Goal: Transaction & Acquisition: Subscribe to service/newsletter

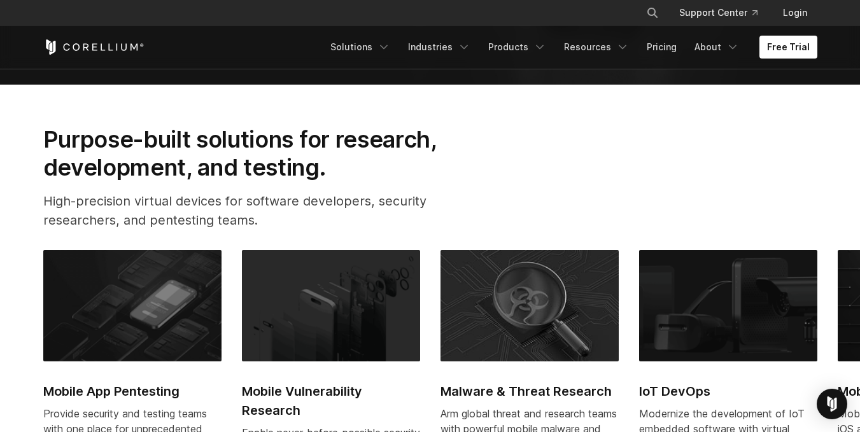
scroll to position [391, 0]
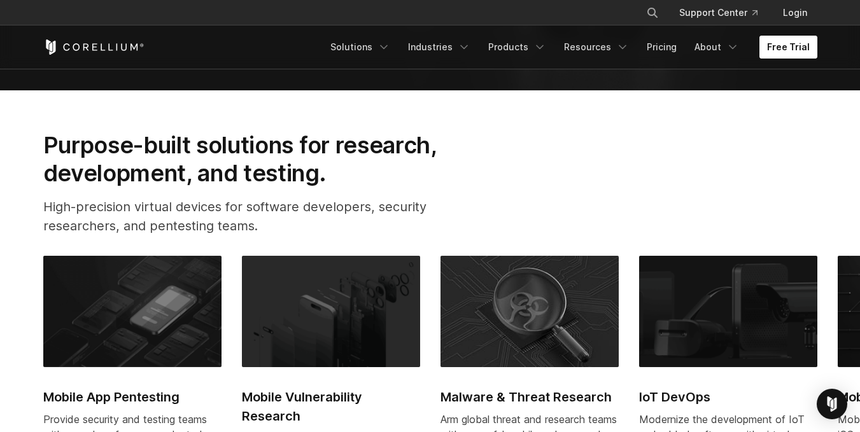
click at [803, 44] on link "Free Trial" at bounding box center [788, 47] width 58 height 23
